Goal: Information Seeking & Learning: Learn about a topic

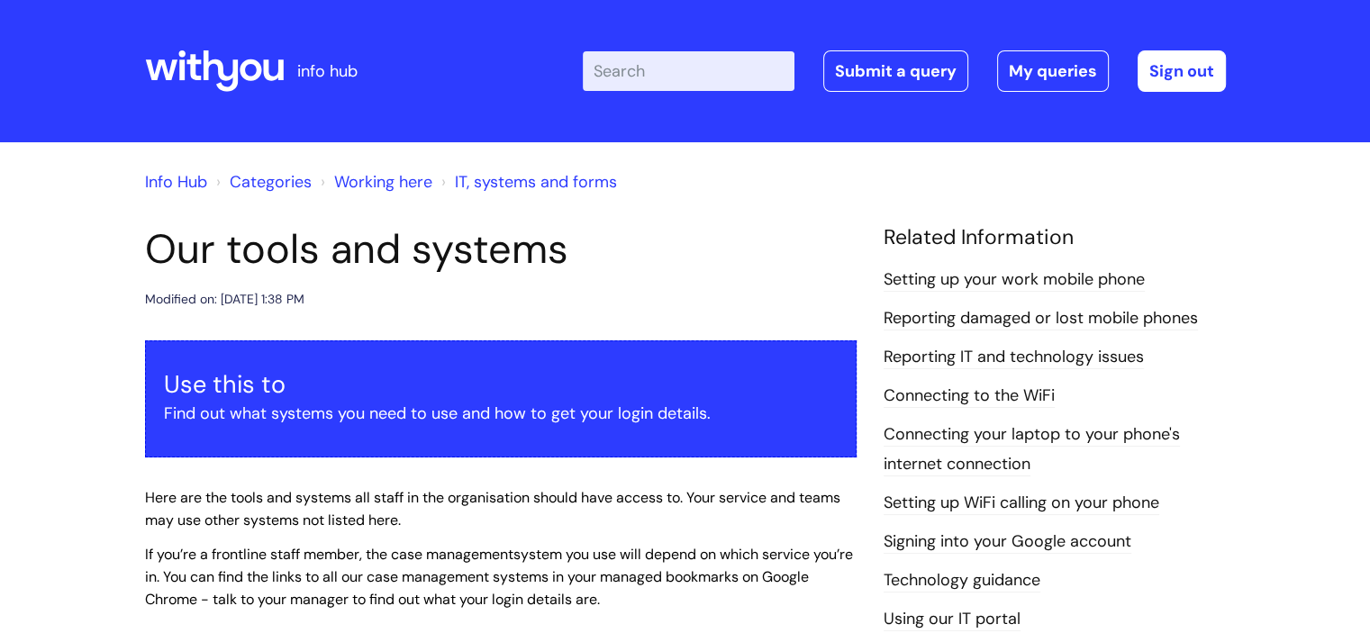
click at [654, 87] on input "Enter your search term here..." at bounding box center [689, 71] width 212 height 40
type input "FLU JAB"
click button "Search" at bounding box center [0, 0] width 0 height 0
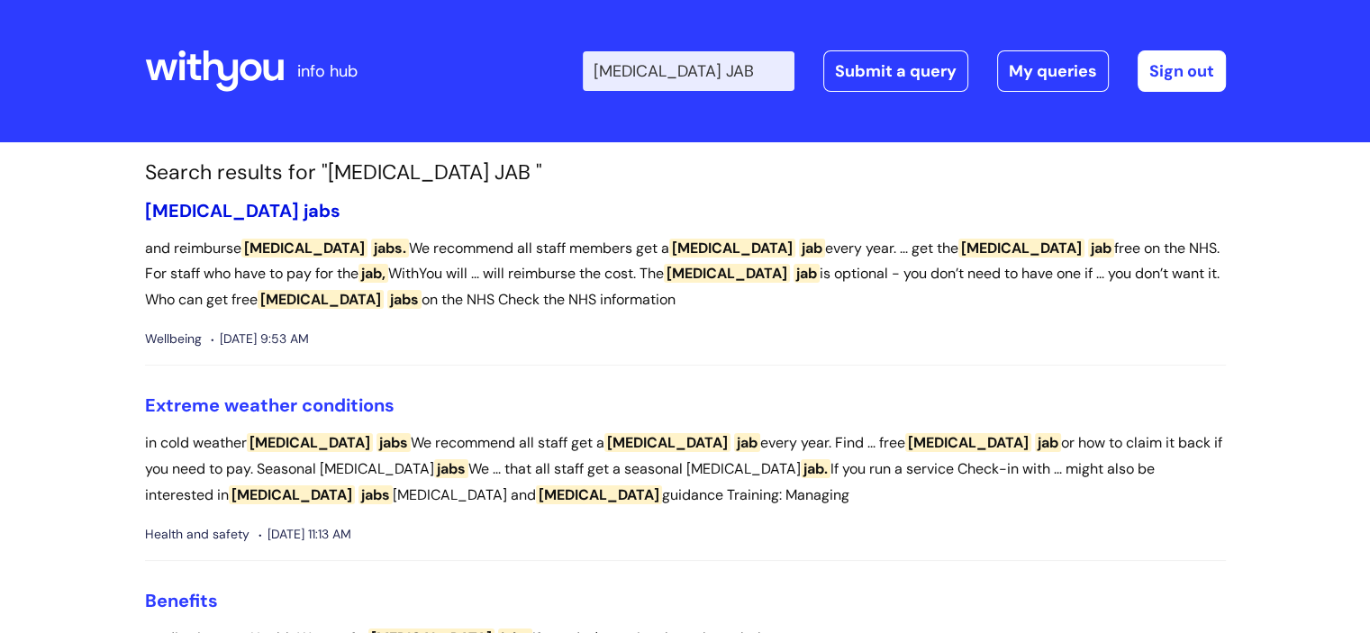
click at [304, 211] on span "jabs" at bounding box center [322, 210] width 37 height 23
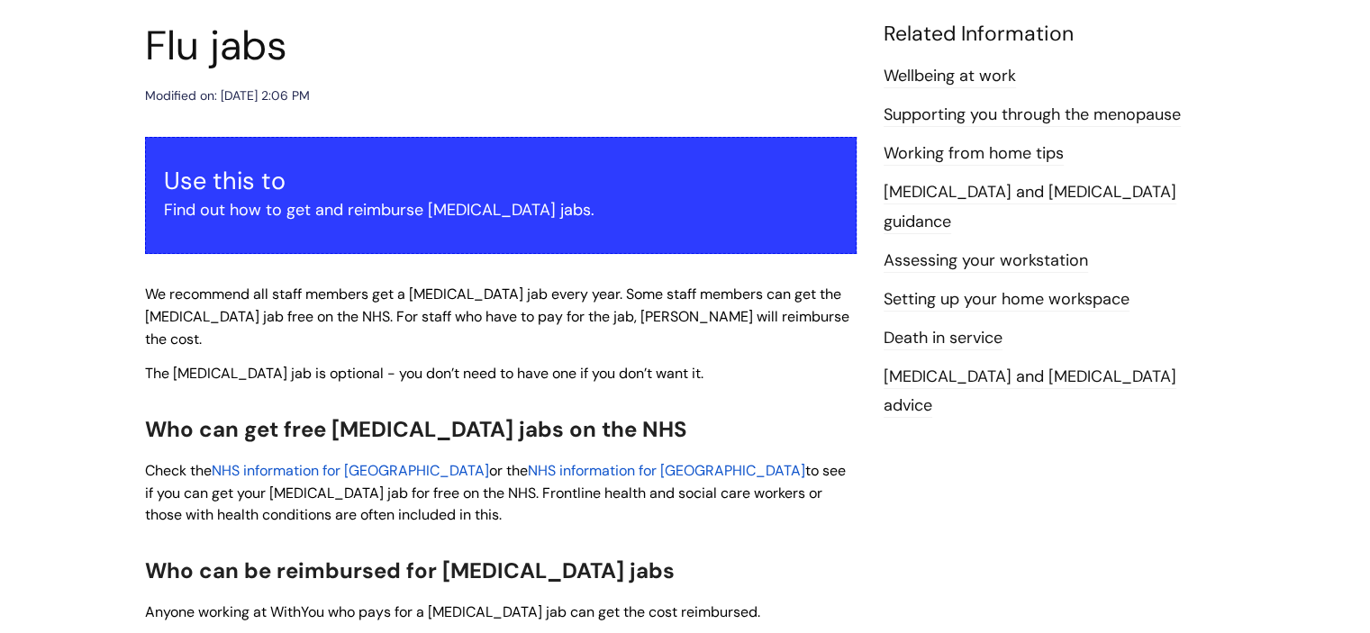
scroll to position [90, 0]
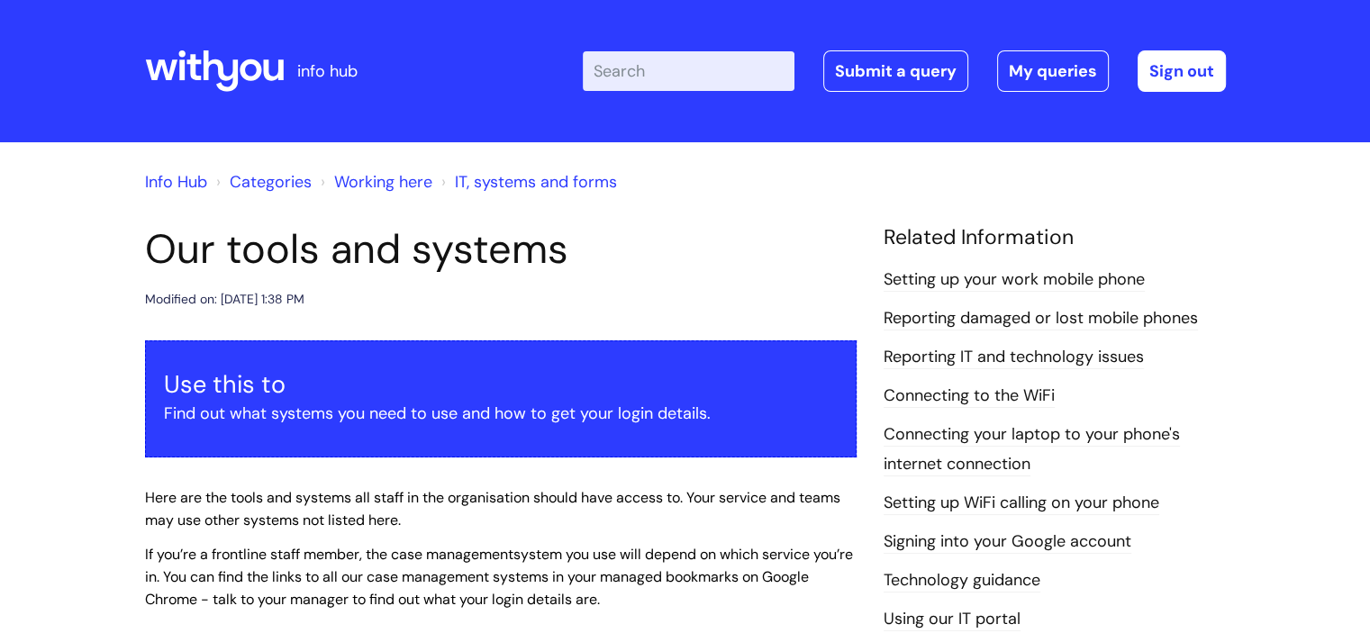
click at [702, 73] on input "Enter your search term here..." at bounding box center [689, 71] width 212 height 40
type input "WELLEBING A WORK"
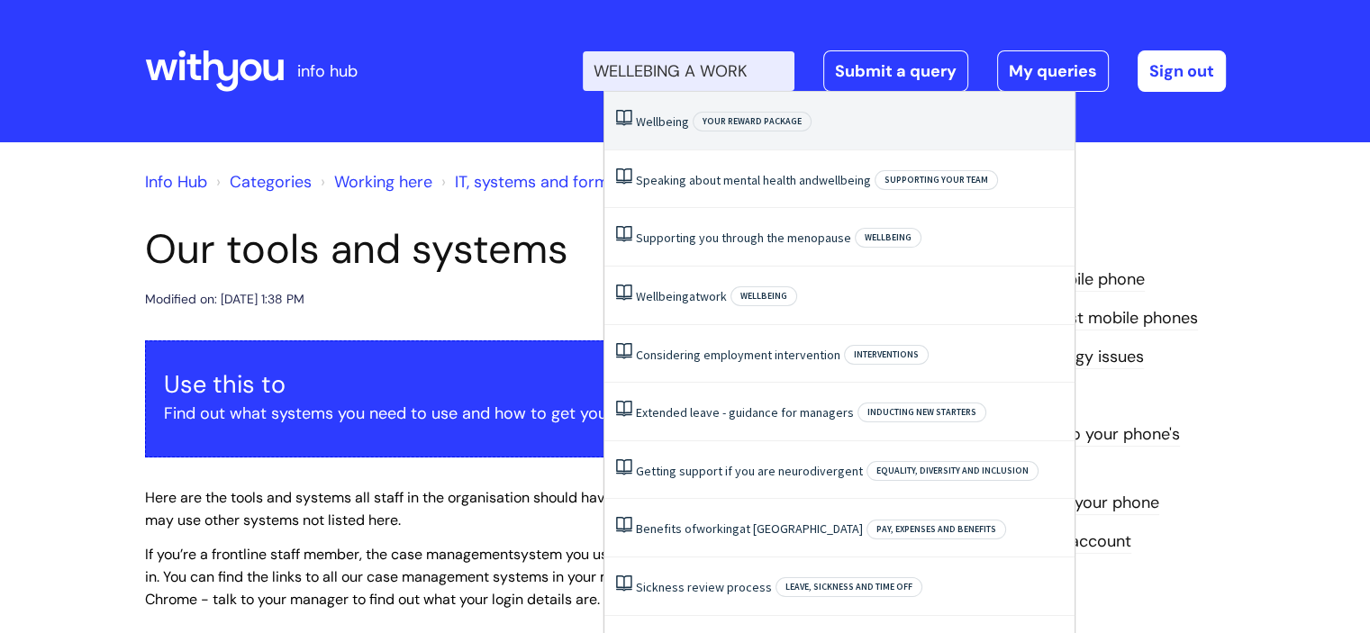
click at [677, 119] on span "Wellbeing" at bounding box center [662, 122] width 53 height 16
